Goal: Task Accomplishment & Management: Manage account settings

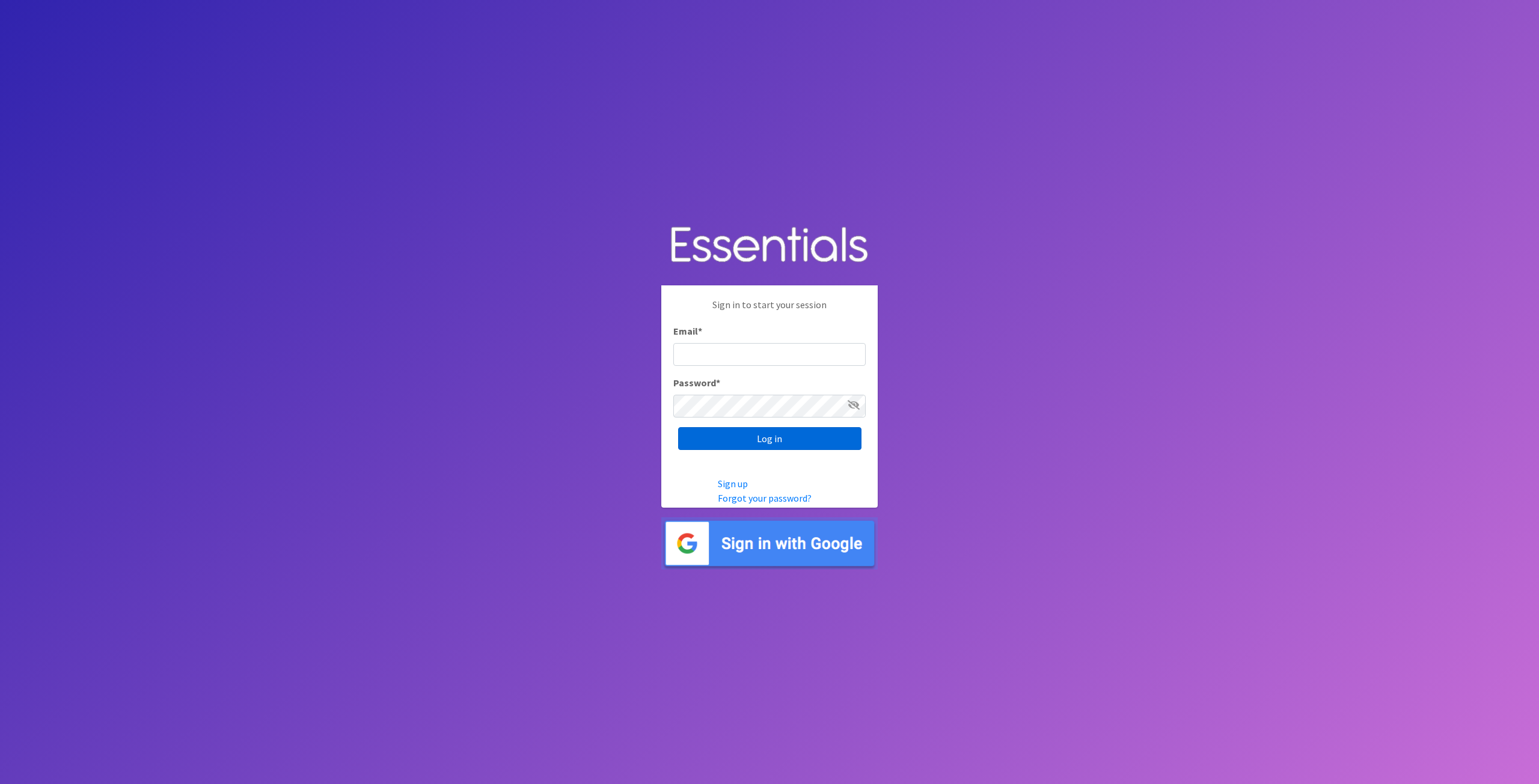
type input "[EMAIL_ADDRESS][DOMAIN_NAME]"
click at [747, 435] on input "Log in" at bounding box center [770, 439] width 184 height 23
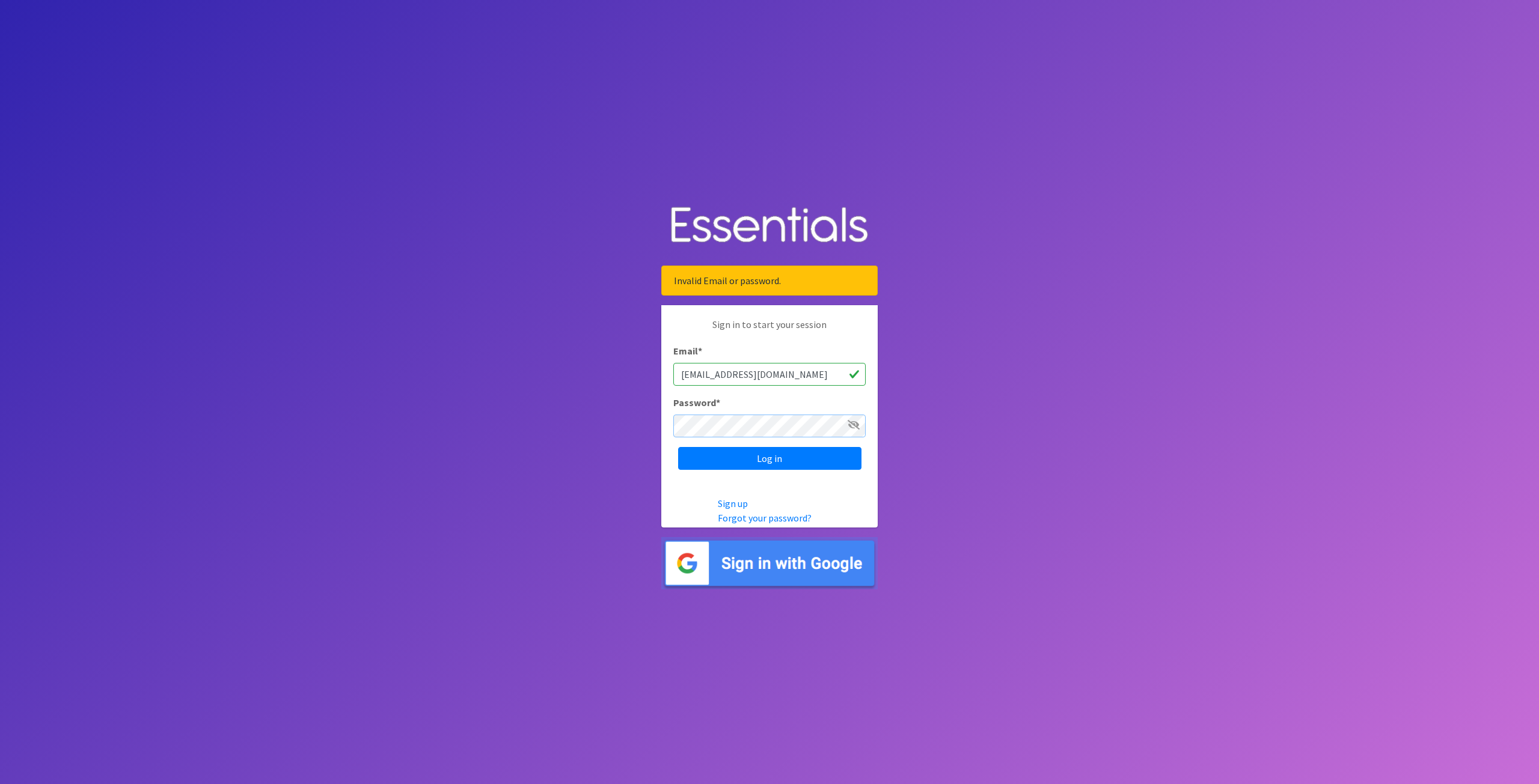
click at [667, 434] on div "Sign in to start your session Email * [EMAIL_ADDRESS][DOMAIN_NAME] Password * L…" at bounding box center [769, 393] width 216 height 177
click at [731, 459] on input "Log in" at bounding box center [770, 458] width 184 height 23
click at [734, 455] on input "Log in" at bounding box center [770, 458] width 184 height 23
click at [318, 218] on body "Invalid Email or password. Sign in to start your session Email * tshaughnessy@c…" at bounding box center [769, 392] width 1539 height 784
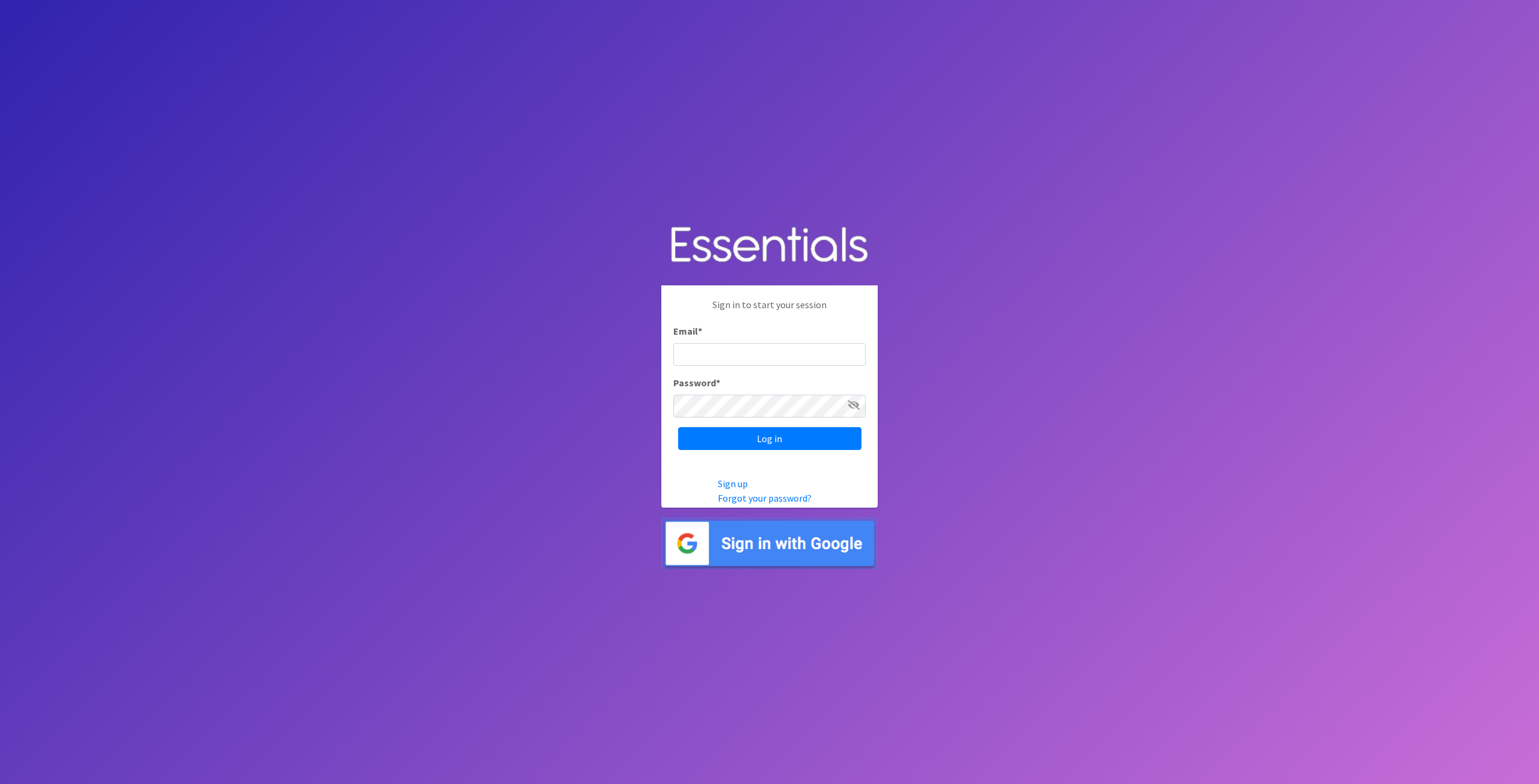
type input "tshaughnessy@ccozarks.org"
click at [853, 406] on icon at bounding box center [853, 404] width 12 height 10
click at [699, 437] on input "Log in" at bounding box center [770, 439] width 184 height 23
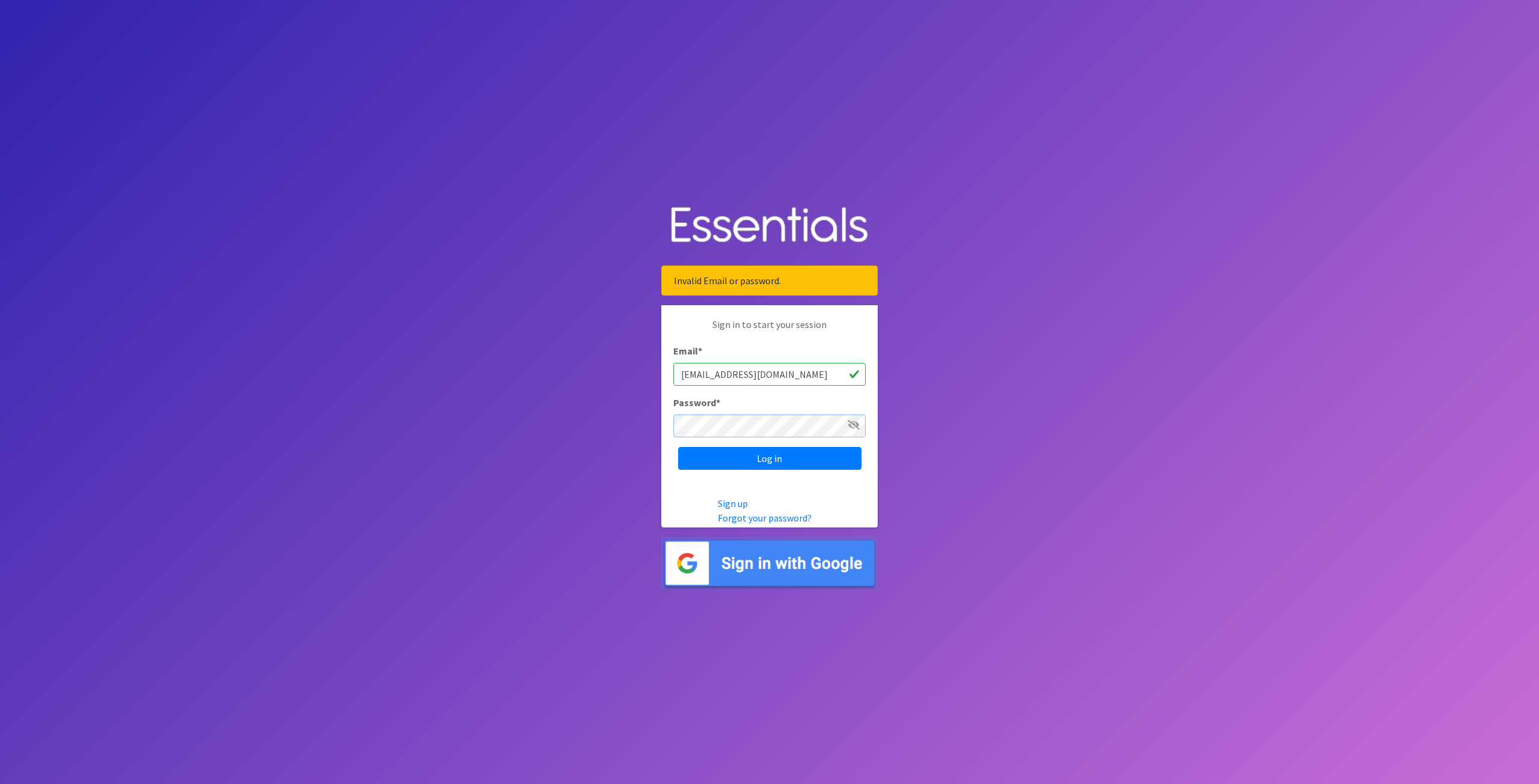
click at [663, 428] on div "Sign in to start your session Email * tshaughnessy@ccozarks.org Password * Log …" at bounding box center [769, 393] width 216 height 177
click at [851, 420] on icon at bounding box center [853, 425] width 12 height 10
click at [706, 456] on input "Log in" at bounding box center [770, 458] width 184 height 23
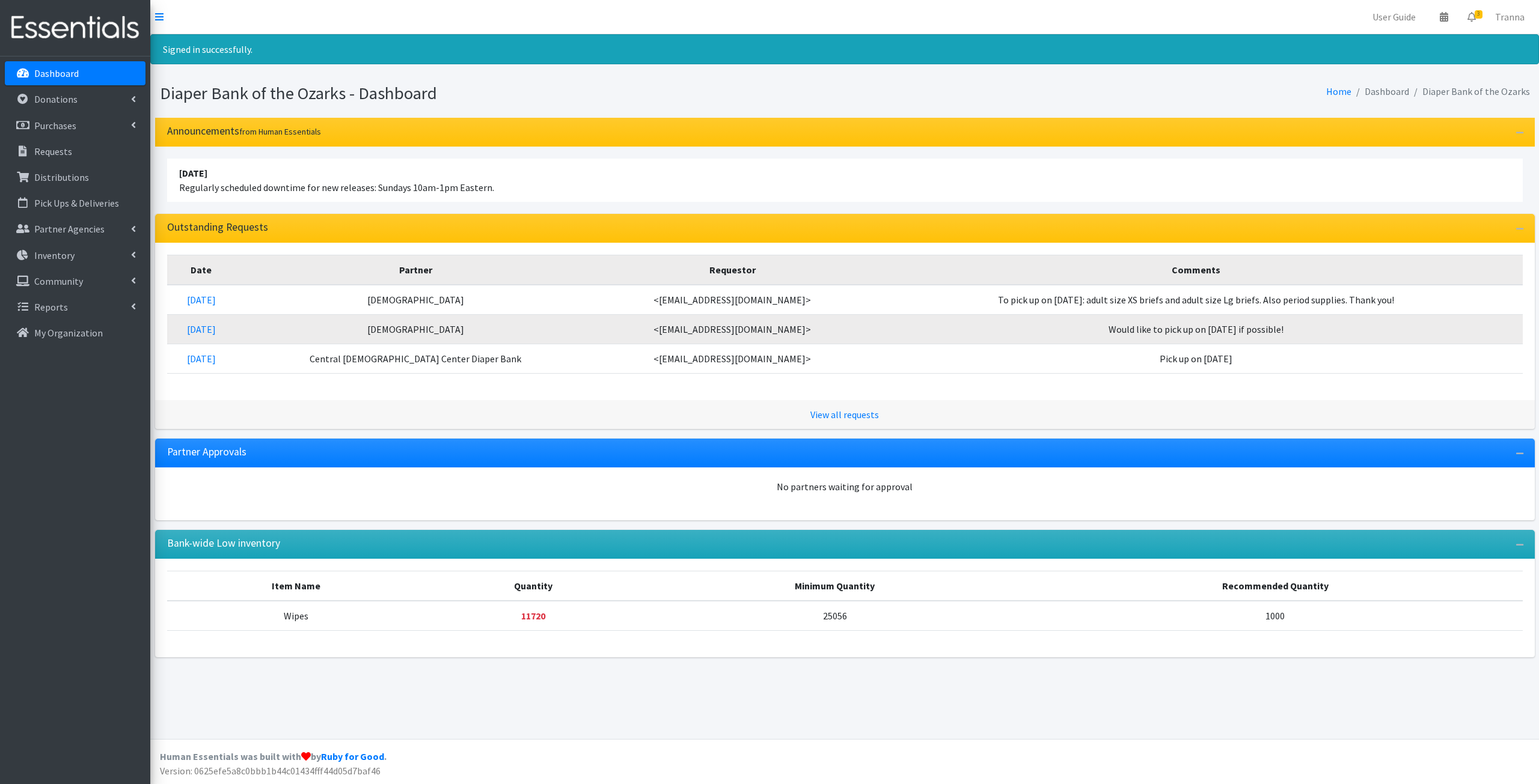
click at [1485, 164] on li "April 16 2023 Regularly scheduled downtime for new releases: Sundays 10am-1pm E…" at bounding box center [845, 180] width 1355 height 43
click at [76, 226] on p "Partner Agencies" at bounding box center [69, 229] width 70 height 12
click at [71, 251] on link "All Partners" at bounding box center [75, 255] width 141 height 24
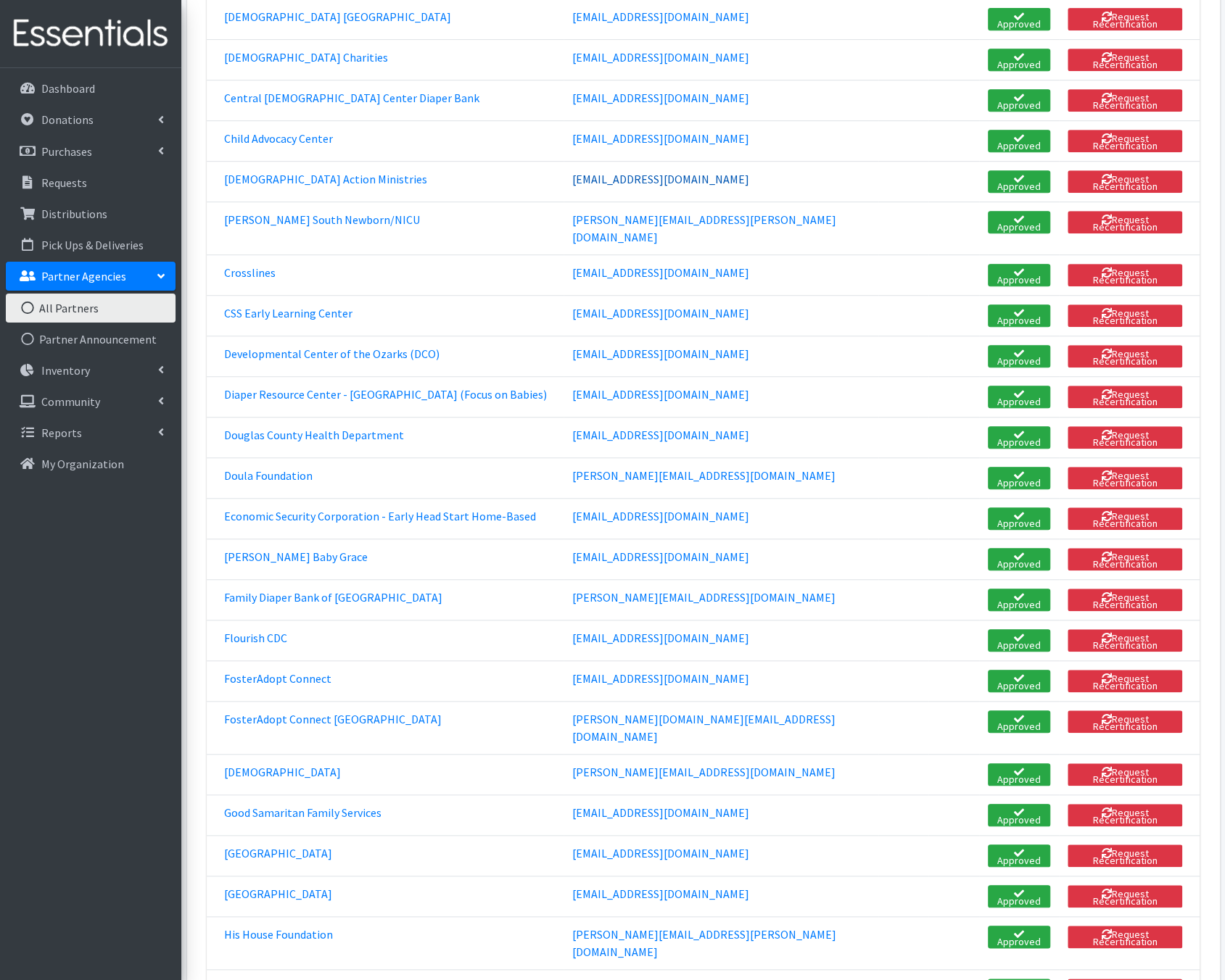
scroll to position [437, 0]
